Goal: Check status: Check status

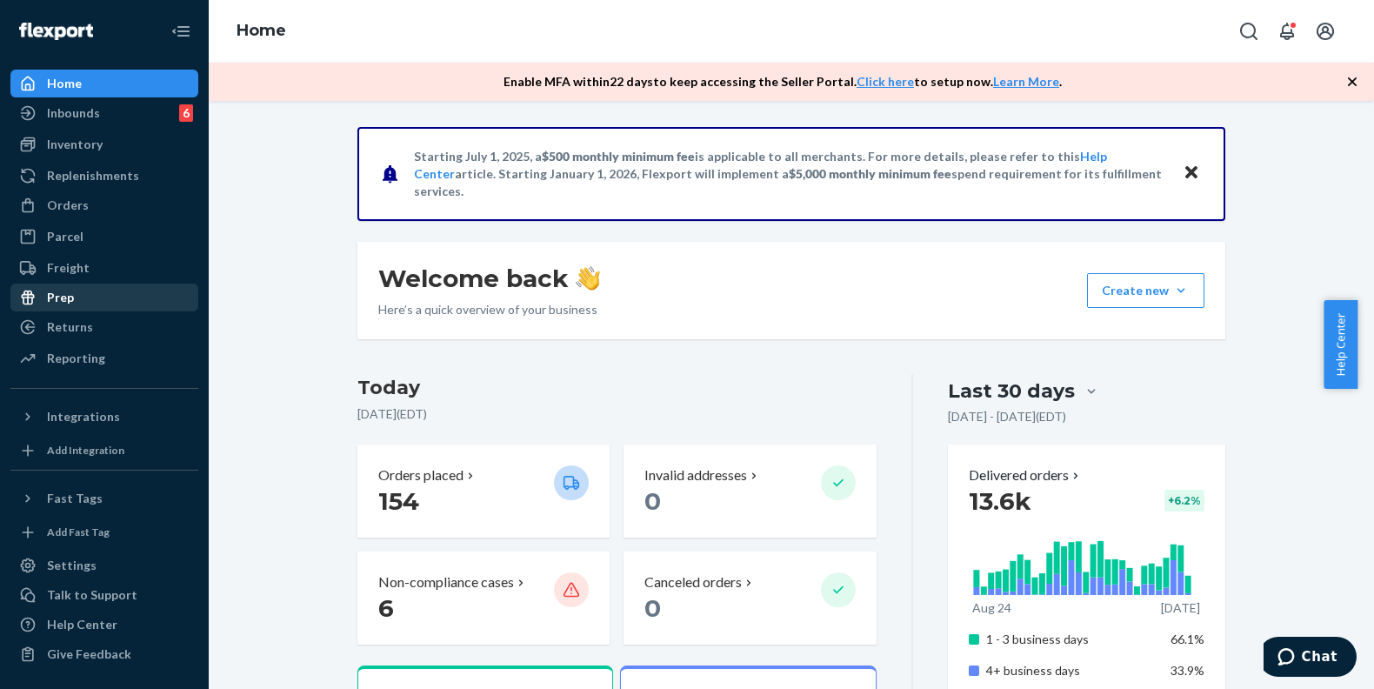
scroll to position [326, 0]
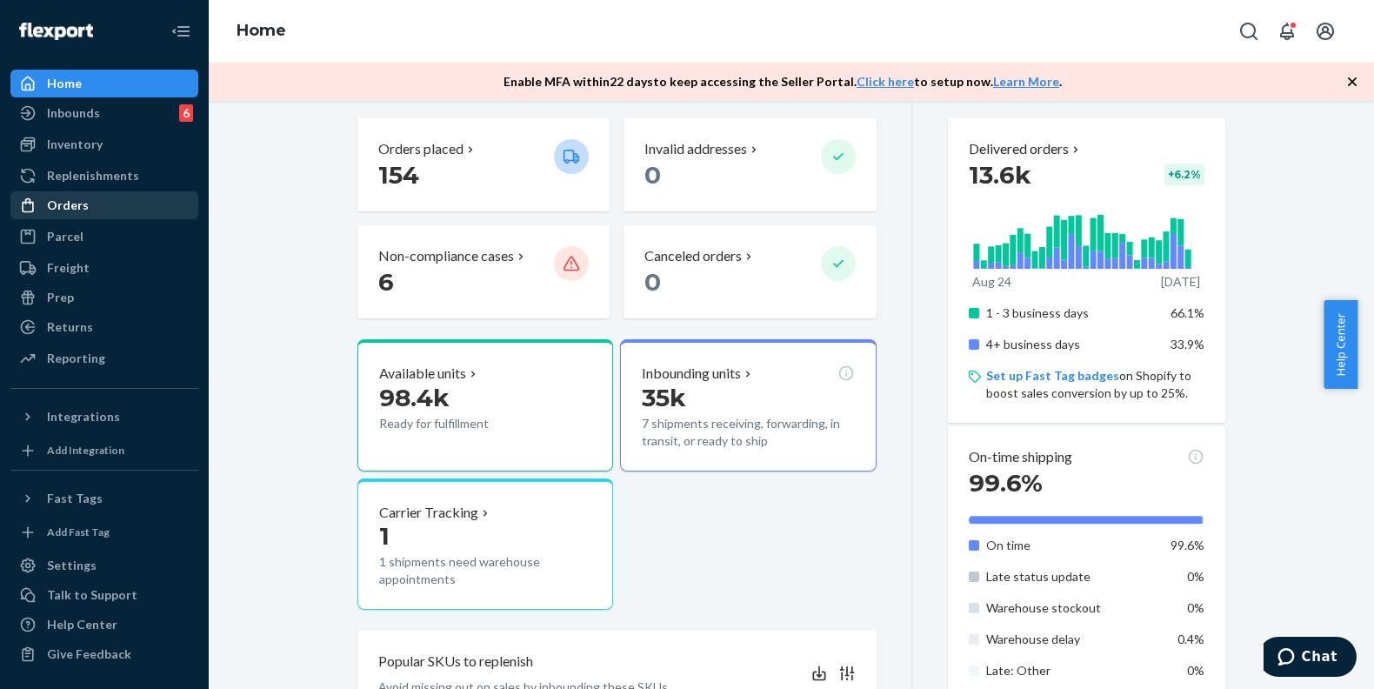
click at [96, 202] on div "Orders" at bounding box center [104, 205] width 184 height 24
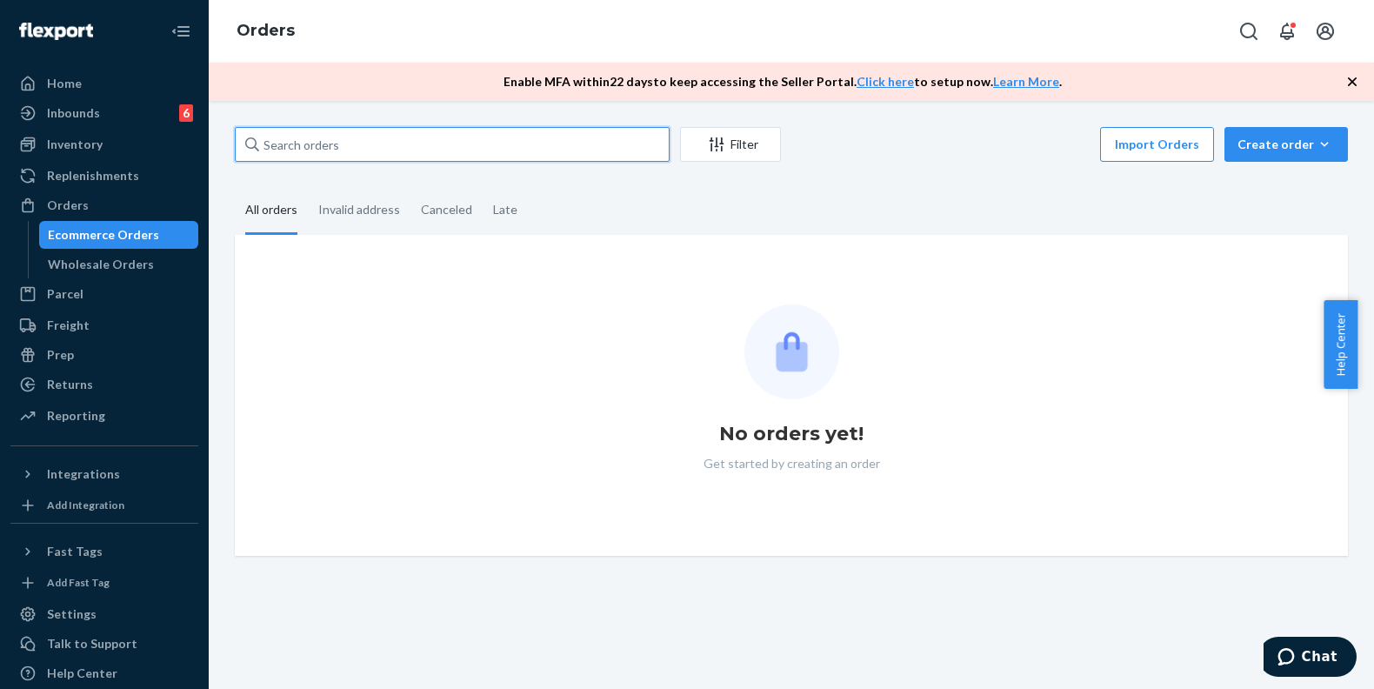
click at [475, 136] on input "text" at bounding box center [452, 144] width 435 height 35
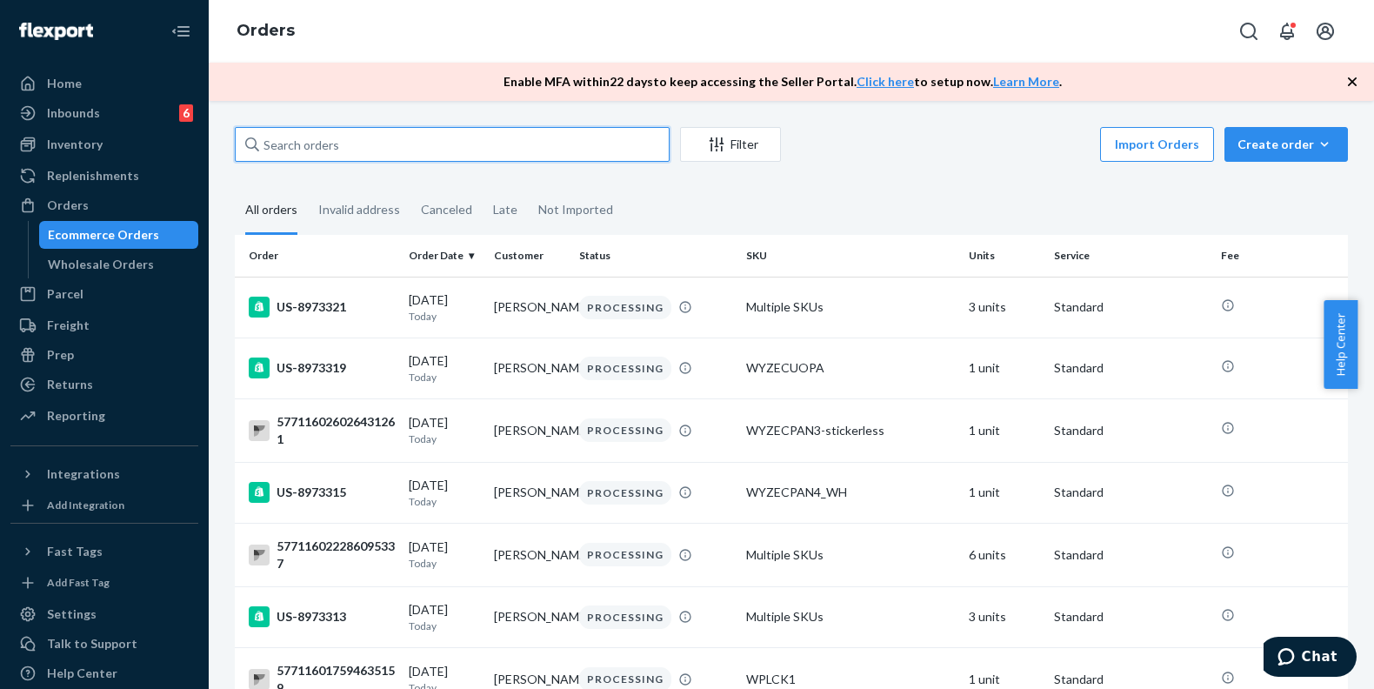
paste input "US-8965289"
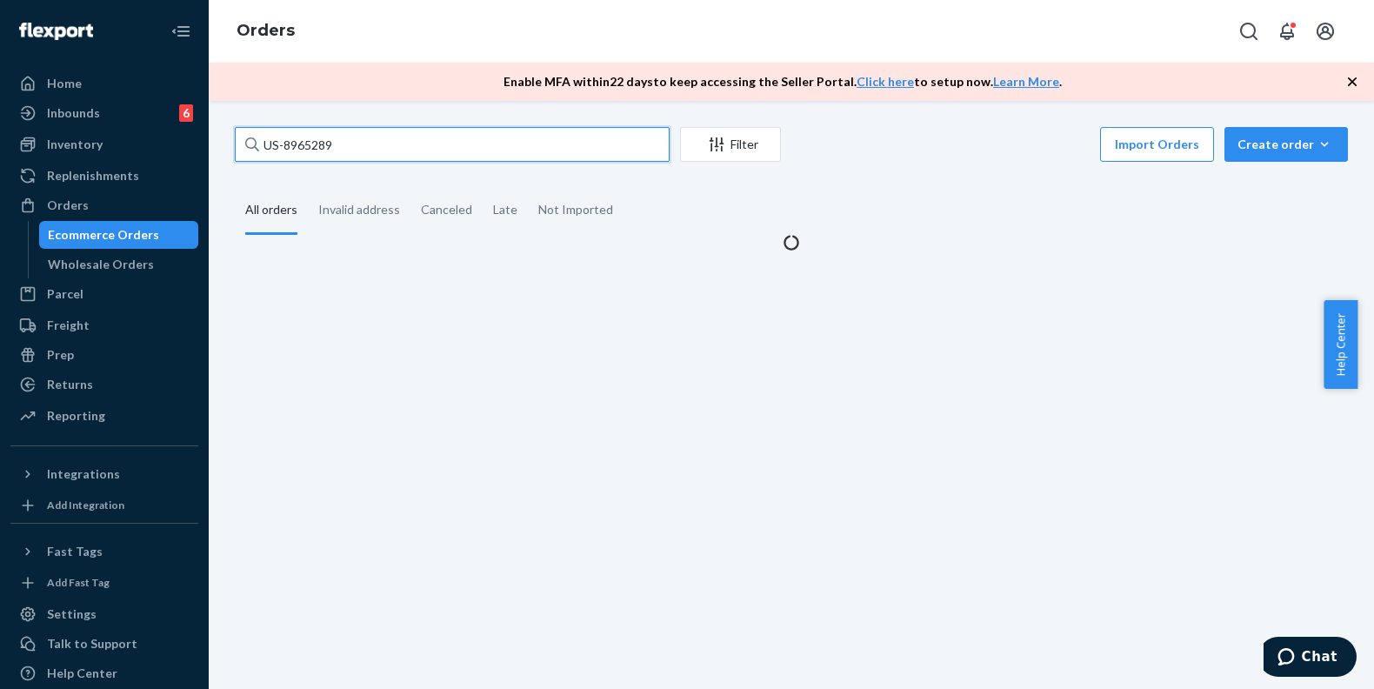
type input "US-8965289"
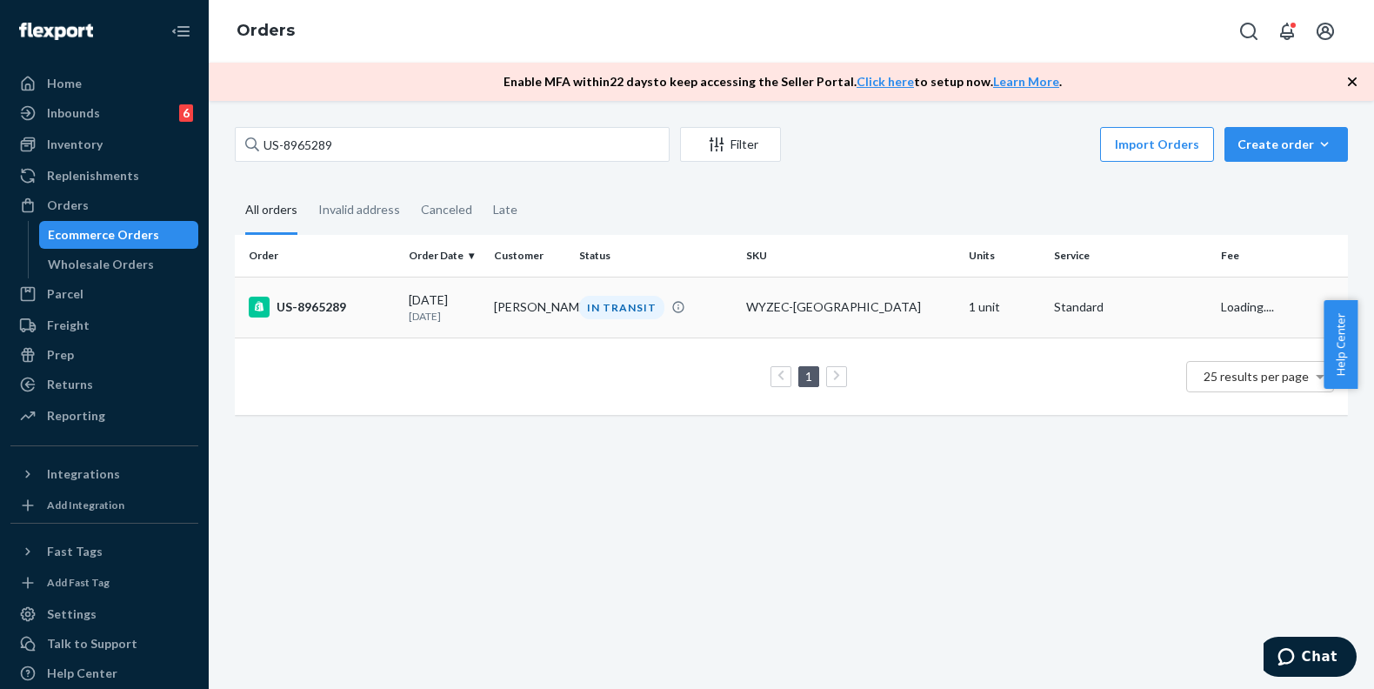
click at [316, 311] on div "US-8965289" at bounding box center [322, 307] width 146 height 21
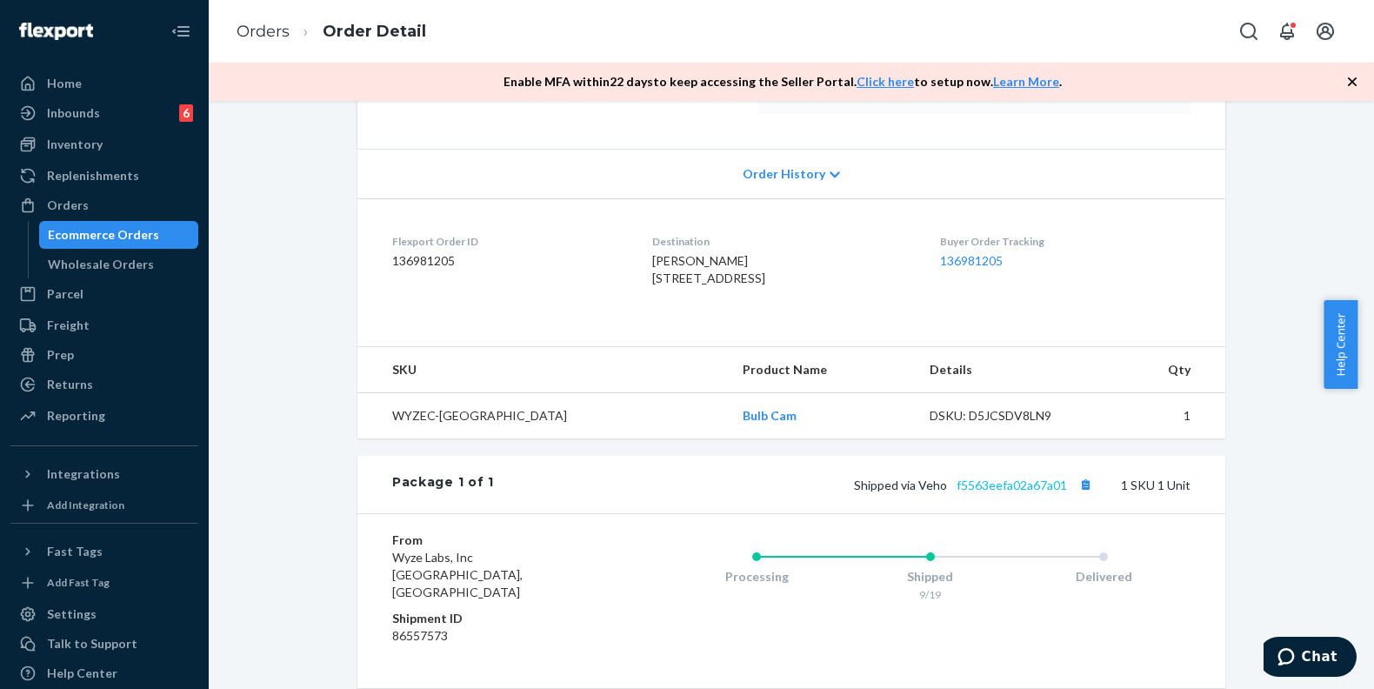
scroll to position [435, 0]
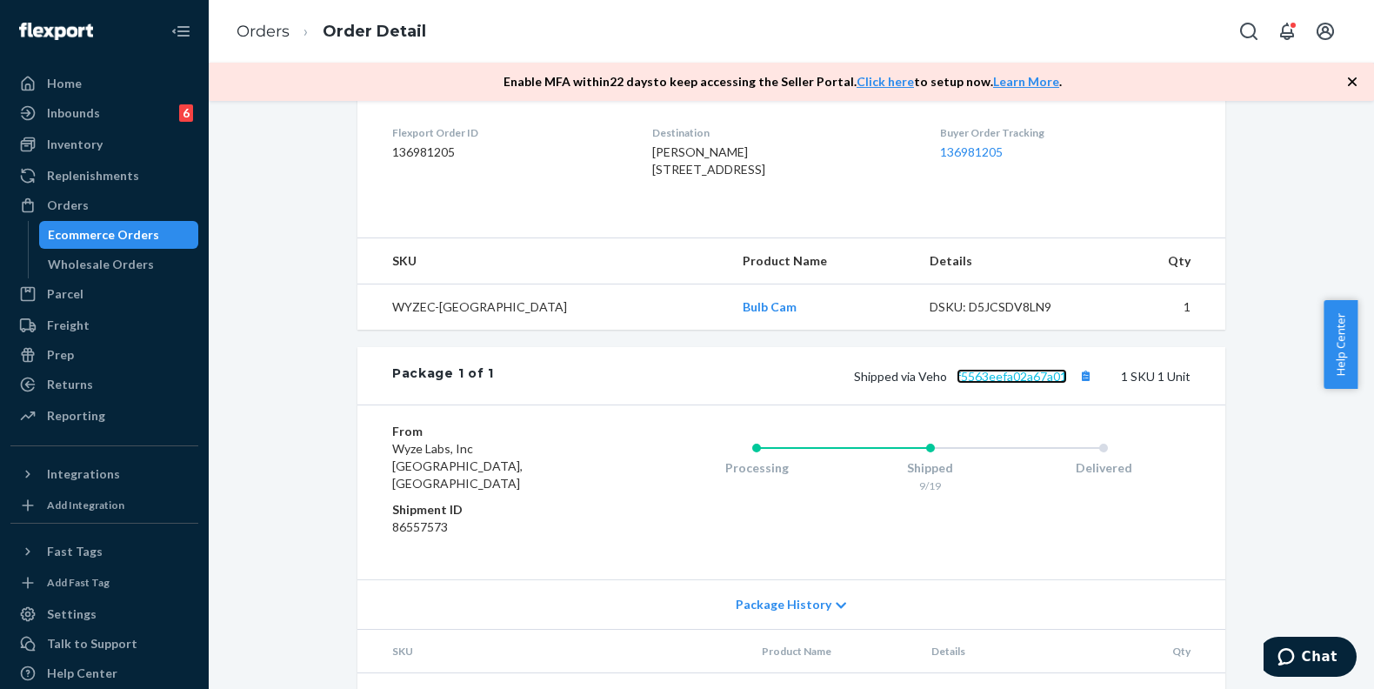
click at [1028, 384] on link "f5563eefa02a67a01" at bounding box center [1012, 376] width 110 height 15
